Goal: Information Seeking & Learning: Learn about a topic

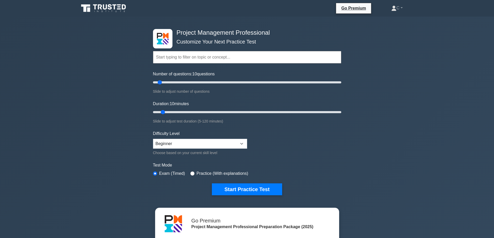
click at [182, 138] on div "Difficulty Level Beginner Intermediate Expert Choose based on your current skil…" at bounding box center [200, 143] width 94 height 25
click at [184, 141] on select "Beginner Intermediate Expert" at bounding box center [200, 144] width 94 height 10
select select "expert"
click at [153, 139] on select "Beginner Intermediate Expert" at bounding box center [200, 144] width 94 height 10
type input "10"
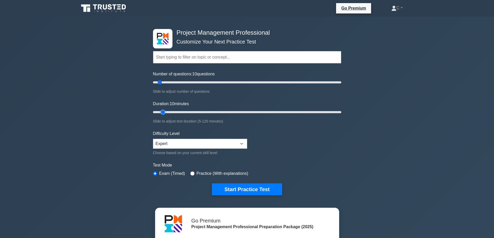
drag, startPoint x: 179, startPoint y: 112, endPoint x: 165, endPoint y: 113, distance: 13.8
click at [165, 113] on input "Duration: 10 minutes" at bounding box center [247, 112] width 188 height 6
click at [231, 189] on button "Start Practice Test" at bounding box center [247, 190] width 70 height 12
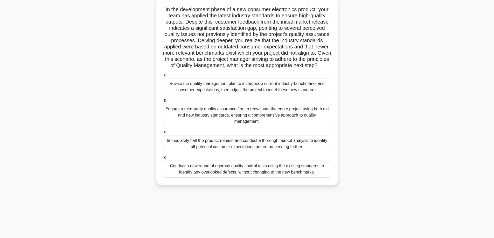
scroll to position [42, 0]
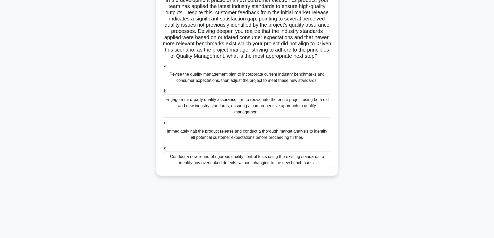
click at [201, 143] on div "Immediately halt the product release and conduct a thorough market analysis to …" at bounding box center [247, 134] width 168 height 17
click at [163, 125] on input "c. Immediately halt the product release and conduct a thorough market analysis …" at bounding box center [163, 122] width 0 height 3
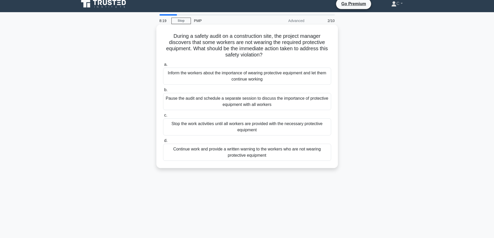
scroll to position [0, 0]
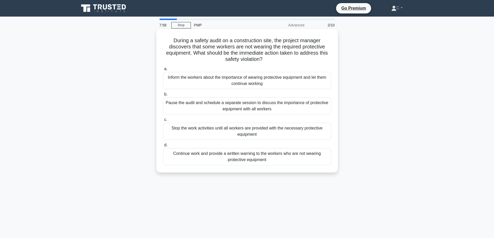
click at [182, 134] on div "Stop the work activities until all workers are provided with the necessary prot…" at bounding box center [247, 131] width 168 height 17
click at [163, 122] on input "c. Stop the work activities until all workers are provided with the necessary p…" at bounding box center [163, 119] width 0 height 3
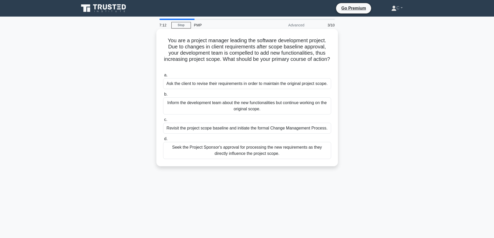
click at [231, 151] on div "Seek the Project Sponsor's approval for processing the new requirements as they…" at bounding box center [247, 150] width 168 height 17
click at [163, 141] on input "d. Seek the Project Sponsor's approval for processing the new requirements as t…" at bounding box center [163, 138] width 0 height 3
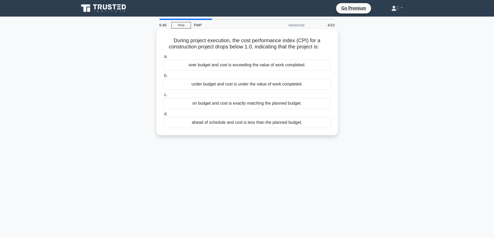
click at [205, 66] on div "over budget and cost is exceeding the value of work completed." at bounding box center [247, 65] width 168 height 11
click at [163, 58] on input "a. over budget and cost is exceeding the value of work completed." at bounding box center [163, 56] width 0 height 3
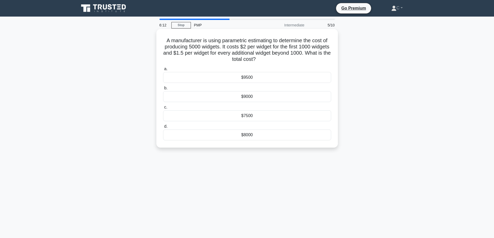
click at [195, 135] on div "$8000" at bounding box center [247, 135] width 168 height 11
click at [163, 128] on input "d. $8000" at bounding box center [163, 126] width 0 height 3
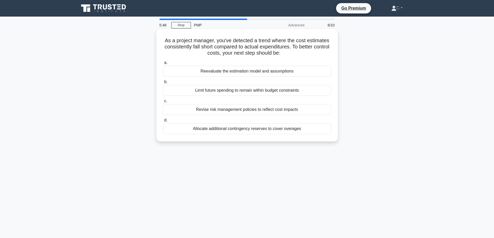
click at [236, 111] on div "Revise risk management policies to reflect cost impacts" at bounding box center [247, 109] width 168 height 11
click at [163, 103] on input "c. Revise risk management policies to reflect cost impacts" at bounding box center [163, 101] width 0 height 3
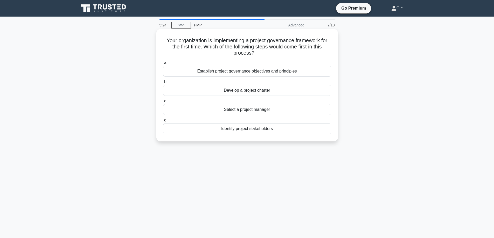
click at [206, 73] on div "Establish project governance objectives and principles" at bounding box center [247, 71] width 168 height 11
click at [163, 65] on input "a. Establish project governance objectives and principles" at bounding box center [163, 62] width 0 height 3
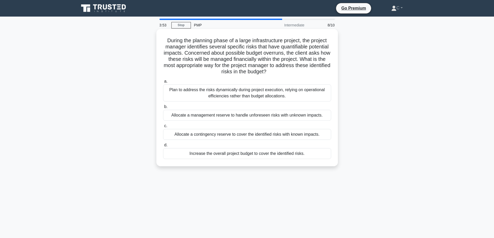
click at [208, 117] on div "Allocate a management reserve to handle unforeseen risks with unknown impacts." at bounding box center [247, 115] width 168 height 11
click at [163, 109] on input "b. Allocate a management reserve to handle unforeseen risks with unknown impact…" at bounding box center [163, 106] width 0 height 3
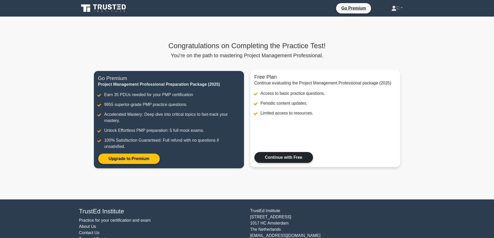
click at [275, 153] on link "Continue with Free" at bounding box center [283, 157] width 59 height 11
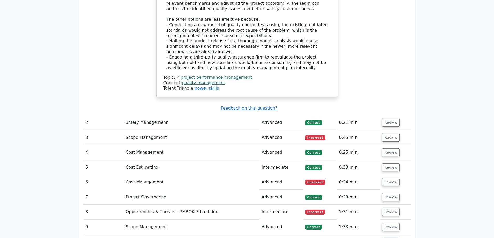
scroll to position [726, 0]
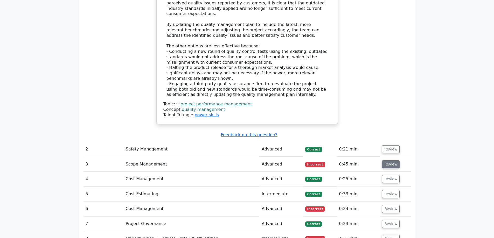
click at [386, 161] on button "Review" at bounding box center [391, 165] width 18 height 8
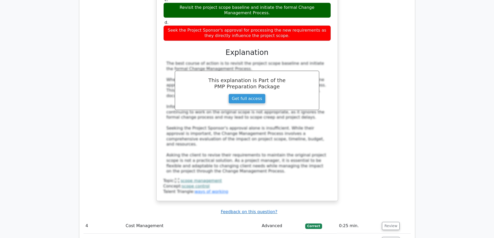
scroll to position [1012, 0]
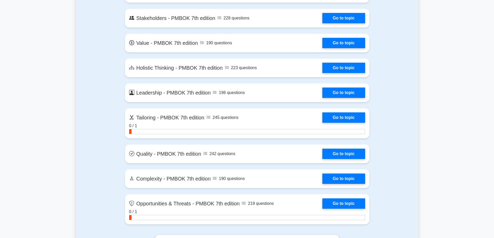
scroll to position [1271, 0]
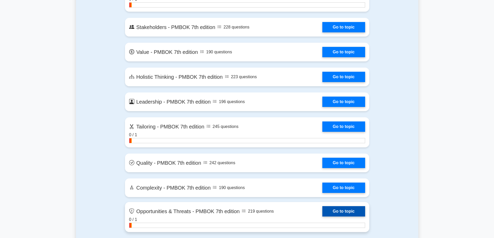
click at [334, 212] on link "Go to topic" at bounding box center [343, 211] width 43 height 10
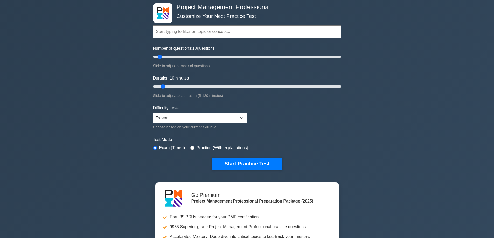
scroll to position [0, 0]
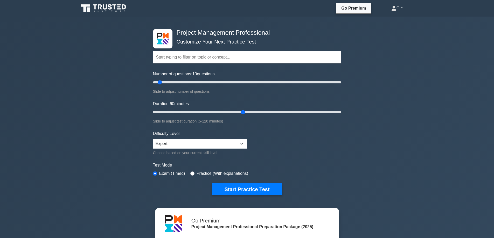
drag, startPoint x: 163, startPoint y: 109, endPoint x: 208, endPoint y: 91, distance: 48.4
type input "60"
click at [241, 114] on input "Duration: 60 minutes" at bounding box center [247, 112] width 188 height 6
drag, startPoint x: 181, startPoint y: 82, endPoint x: 203, endPoint y: 90, distance: 24.0
type input "55"
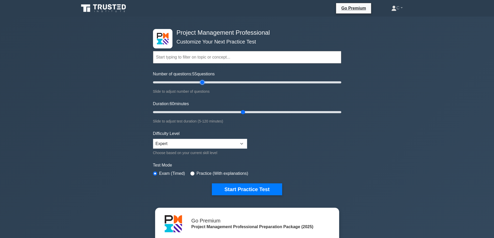
click at [203, 86] on input "Number of questions: 55 questions" at bounding box center [247, 82] width 188 height 6
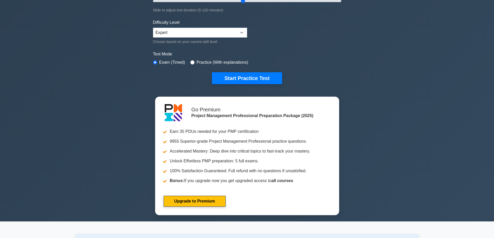
scroll to position [182, 0]
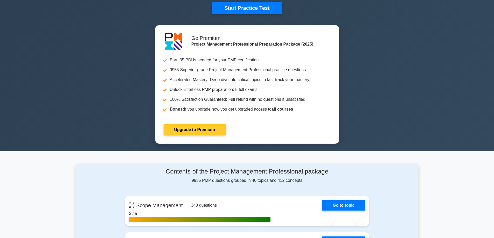
click at [206, 135] on link "Upgrade to Premium" at bounding box center [195, 130] width 62 height 11
click at [202, 134] on link "Upgrade to Premium" at bounding box center [195, 130] width 62 height 11
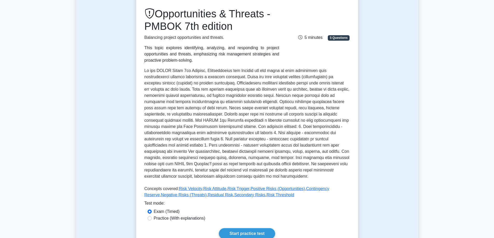
scroll to position [233, 0]
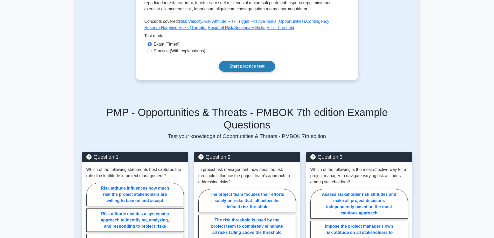
click at [248, 67] on link "Start practice test" at bounding box center [247, 66] width 56 height 11
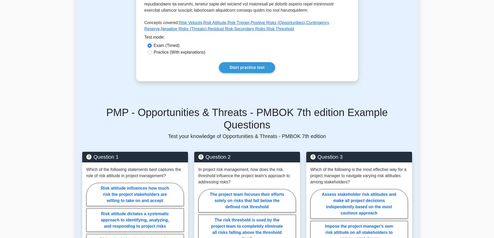
scroll to position [0, 0]
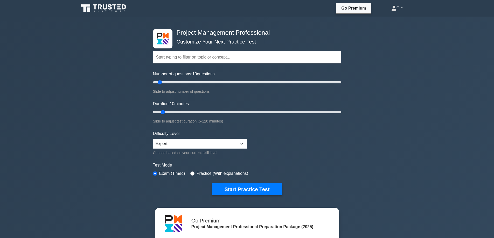
click at [173, 59] on input "text" at bounding box center [247, 57] width 188 height 12
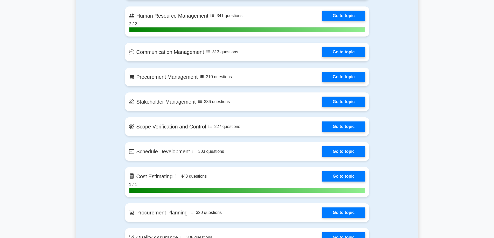
scroll to position [571, 0]
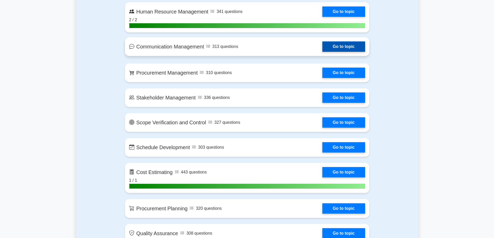
click at [322, 51] on link "Go to topic" at bounding box center [343, 47] width 43 height 10
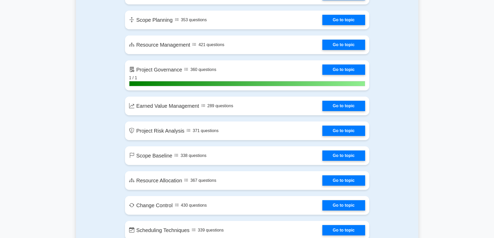
scroll to position [780, 0]
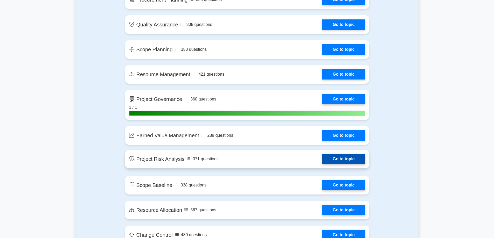
click at [342, 157] on link "Go to topic" at bounding box center [343, 159] width 43 height 10
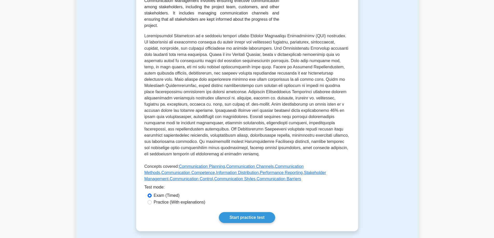
scroll to position [208, 0]
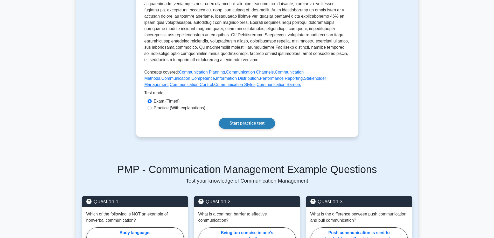
click at [247, 118] on link "Start practice test" at bounding box center [247, 123] width 56 height 11
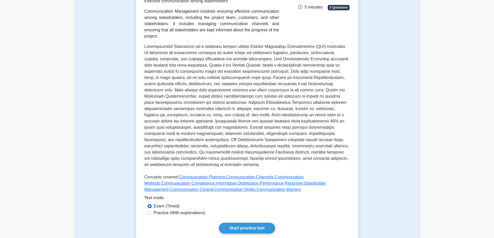
scroll to position [0, 0]
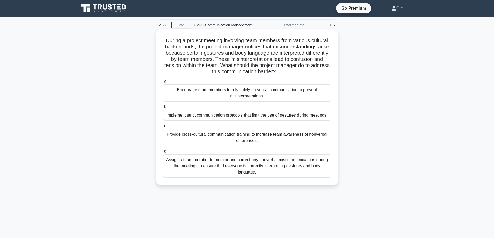
click at [246, 143] on div "Provide cross-cultural communication training to increase team awareness of non…" at bounding box center [247, 137] width 168 height 17
click at [163, 128] on input "c. Provide cross-cultural communication training to increase team awareness of …" at bounding box center [163, 126] width 0 height 3
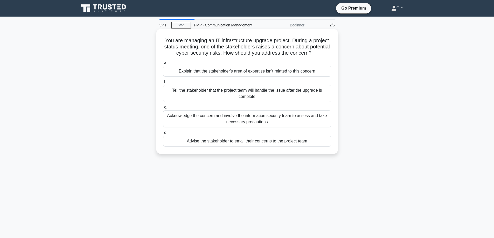
click at [232, 122] on div "Acknowledge the concern and involve the information security team to assess and…" at bounding box center [247, 118] width 168 height 17
click at [163, 109] on input "c. Acknowledge the concern and involve the information security team to assess …" at bounding box center [163, 107] width 0 height 3
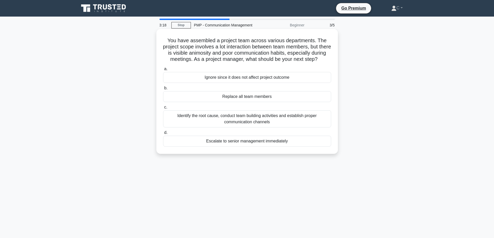
click at [238, 128] on div "Identify the root cause, conduct team building activities and establish proper …" at bounding box center [247, 118] width 168 height 17
click at [163, 109] on input "c. Identify the root cause, conduct team building activities and establish prop…" at bounding box center [163, 107] width 0 height 3
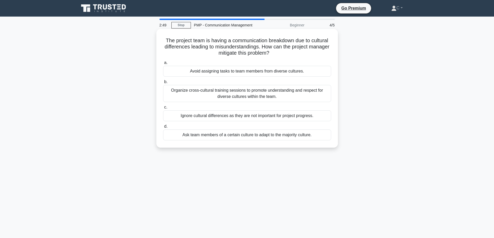
click at [195, 98] on div "Organize cross-cultural training sessions to promote understanding and respect …" at bounding box center [247, 93] width 168 height 17
click at [163, 84] on input "b. Organize cross-cultural training sessions to promote understanding and respe…" at bounding box center [163, 81] width 0 height 3
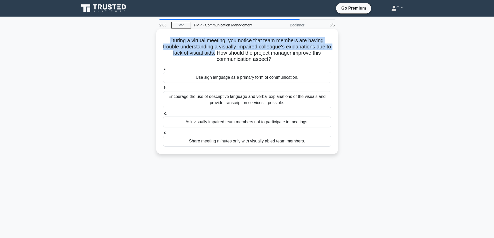
drag, startPoint x: 217, startPoint y: 53, endPoint x: 162, endPoint y: 40, distance: 56.0
click at [162, 40] on div "During a virtual meeting, you notice that team members are having trouble under…" at bounding box center [246, 91] width 177 height 121
copy h5 "During a virtual meeting, you notice that team members are having trouble under…"
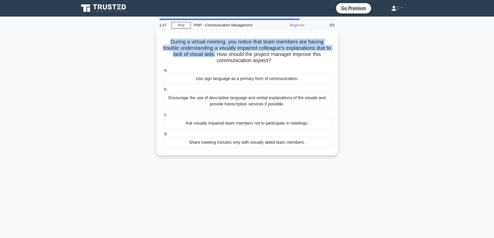
click at [107, 57] on div "During a virtual meeting, you notice that team members are having trouble under…" at bounding box center [247, 95] width 342 height 131
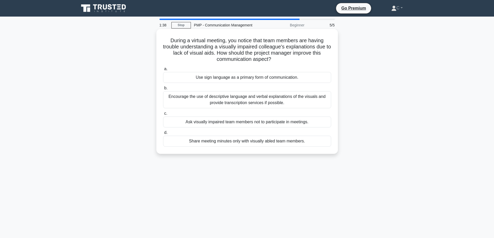
click at [177, 98] on div "Encourage the use of descriptive language and verbal explanations of the visual…" at bounding box center [247, 99] width 168 height 17
click at [163, 90] on input "b. Encourage the use of descriptive language and verbal explanations of the vis…" at bounding box center [163, 88] width 0 height 3
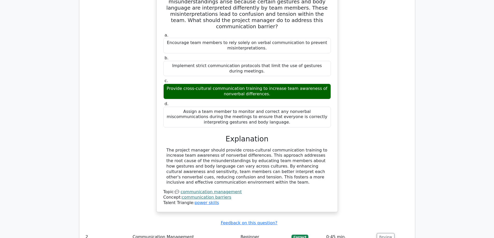
scroll to position [415, 0]
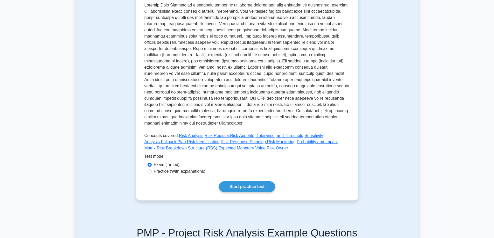
scroll to position [156, 0]
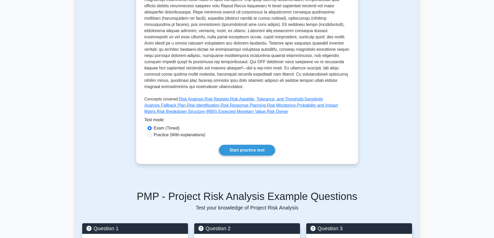
click at [199, 132] on label "Practice (With explanations)" at bounding box center [180, 135] width 52 height 6
click at [152, 133] on input "Practice (With explanations)" at bounding box center [150, 135] width 4 height 4
radio input "true"
click at [170, 125] on label "Exam (Timed)" at bounding box center [167, 128] width 26 height 6
click at [152, 126] on input "Exam (Timed)" at bounding box center [150, 128] width 4 height 4
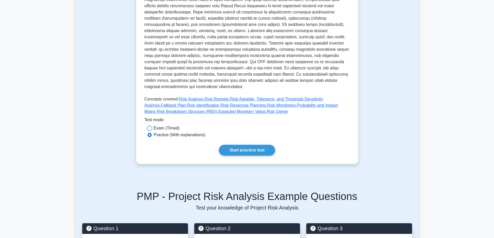
radio input "true"
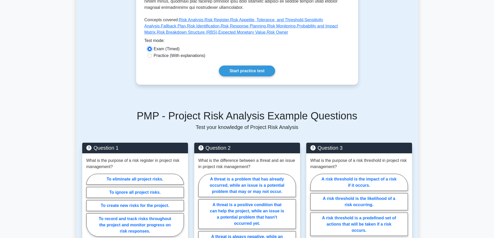
scroll to position [259, 0]
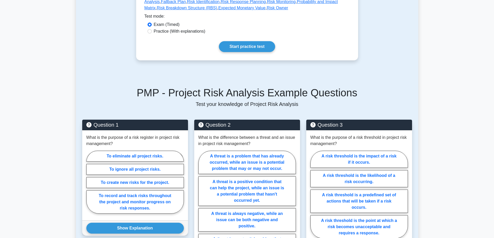
click at [195, 28] on label "Practice (With explanations)" at bounding box center [180, 31] width 52 height 6
click at [152, 29] on input "Practice (With explanations)" at bounding box center [150, 31] width 4 height 4
radio input "true"
click at [230, 41] on link "Start practice test" at bounding box center [247, 46] width 56 height 11
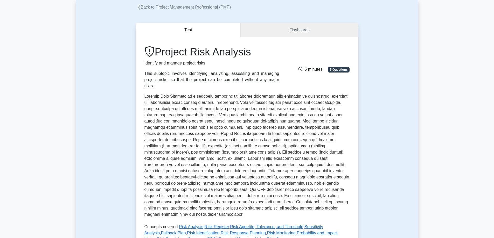
scroll to position [0, 0]
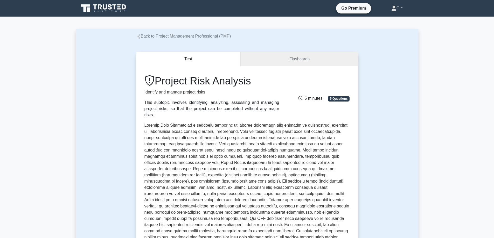
click at [113, 10] on icon at bounding box center [104, 8] width 50 height 10
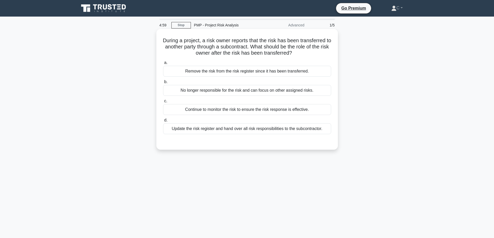
click at [221, 73] on div "Remove the risk from the risk register since it has been transferred." at bounding box center [247, 71] width 168 height 11
click at [163, 65] on input "a. Remove the risk from the risk register since it has been transferred." at bounding box center [163, 62] width 0 height 3
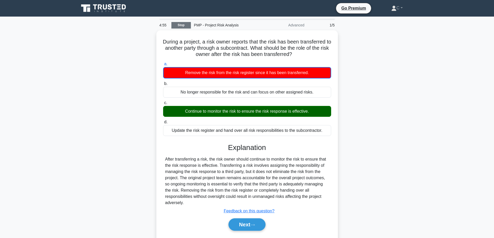
click at [187, 26] on link "Stop" at bounding box center [180, 25] width 19 height 6
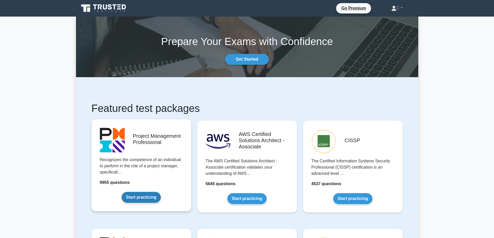
click at [137, 200] on link "Start practicing" at bounding box center [141, 197] width 39 height 11
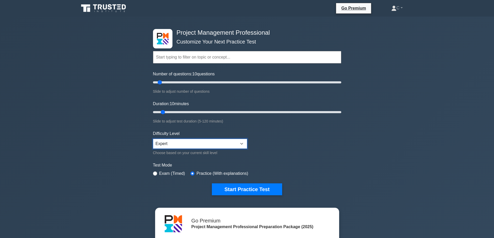
click at [167, 144] on select "Beginner Intermediate Expert" at bounding box center [200, 144] width 94 height 10
click at [157, 172] on div "Exam (Timed)" at bounding box center [169, 174] width 32 height 6
click at [156, 172] on input "radio" at bounding box center [155, 174] width 4 height 4
radio input "true"
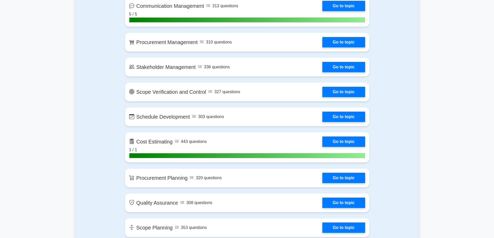
scroll to position [623, 0]
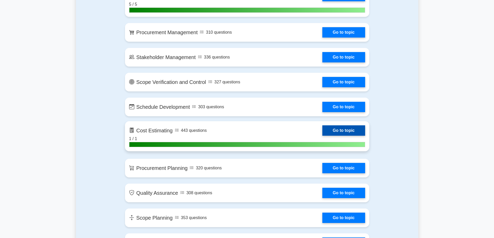
click at [358, 130] on link "Go to topic" at bounding box center [343, 131] width 43 height 10
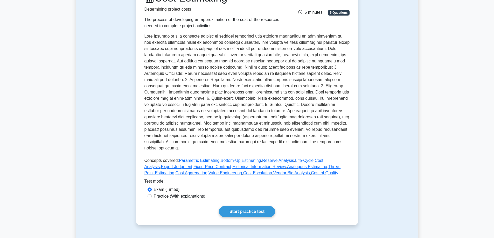
scroll to position [78, 0]
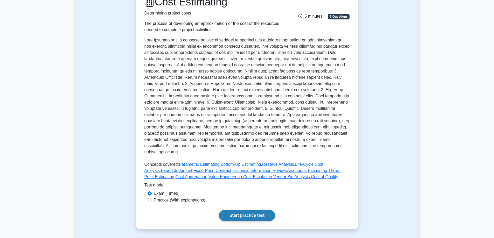
click at [245, 210] on link "Start practice test" at bounding box center [247, 215] width 56 height 11
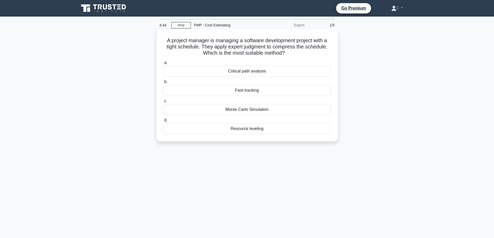
click at [254, 90] on div "Fast-tracking" at bounding box center [247, 90] width 168 height 11
click at [163, 84] on input "b. Fast-tracking" at bounding box center [163, 81] width 0 height 3
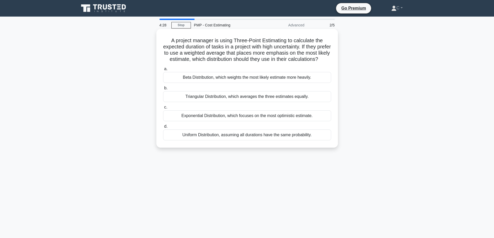
click at [234, 83] on div "Beta Distribution, which weights the most likely estimate more heavily." at bounding box center [247, 77] width 168 height 11
click at [163, 71] on input "a. Beta Distribution, which weights the most likely estimate more heavily." at bounding box center [163, 68] width 0 height 3
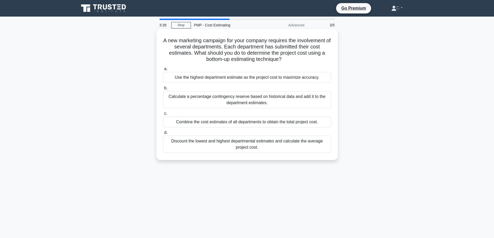
click at [245, 145] on div "Discount the lowest and highest departmental estimates and calculate the averag…" at bounding box center [247, 144] width 168 height 17
click at [163, 135] on input "d. Discount the lowest and highest departmental estimates and calculate the ave…" at bounding box center [163, 132] width 0 height 3
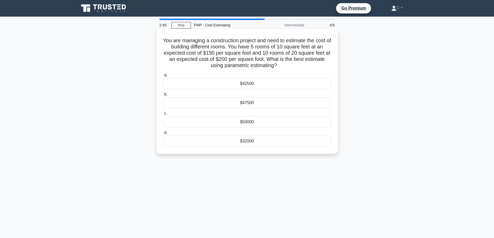
click at [248, 84] on div "$42500" at bounding box center [247, 83] width 168 height 11
click at [163, 77] on input "a. $42500" at bounding box center [163, 75] width 0 height 3
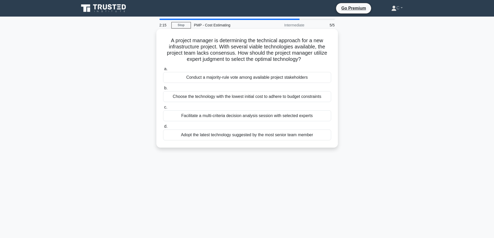
click at [294, 117] on div "Facilitate a multi-criteria decision analysis session with selected experts" at bounding box center [247, 115] width 168 height 11
click at [163, 109] on input "c. Facilitate a multi-criteria decision analysis session with selected experts" at bounding box center [163, 107] width 0 height 3
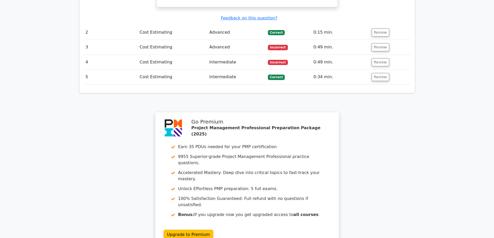
scroll to position [523, 0]
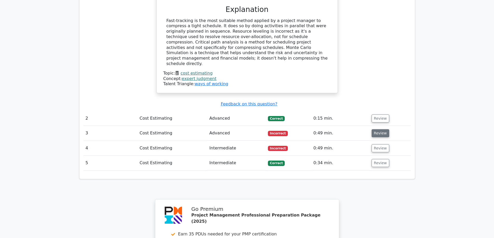
click at [379, 129] on button "Review" at bounding box center [381, 133] width 18 height 8
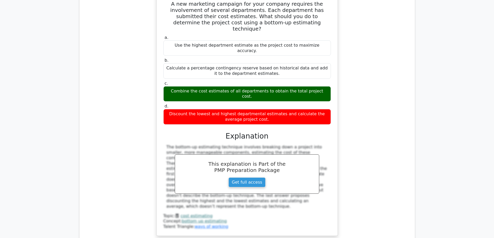
scroll to position [679, 0]
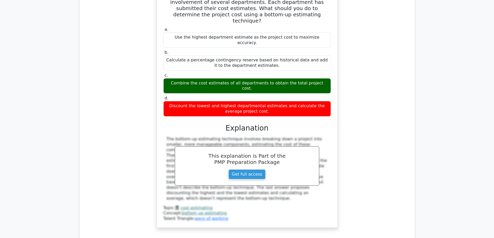
click at [295, 137] on div "The bottom-up estimating technique involves breaking down a project into smalle…" at bounding box center [247, 169] width 161 height 65
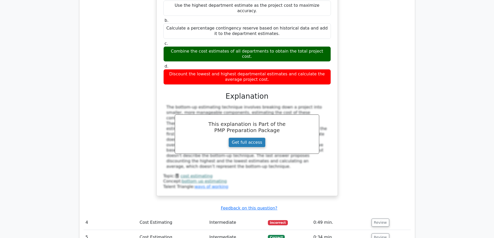
scroll to position [601, 0]
